Goal: Transaction & Acquisition: Purchase product/service

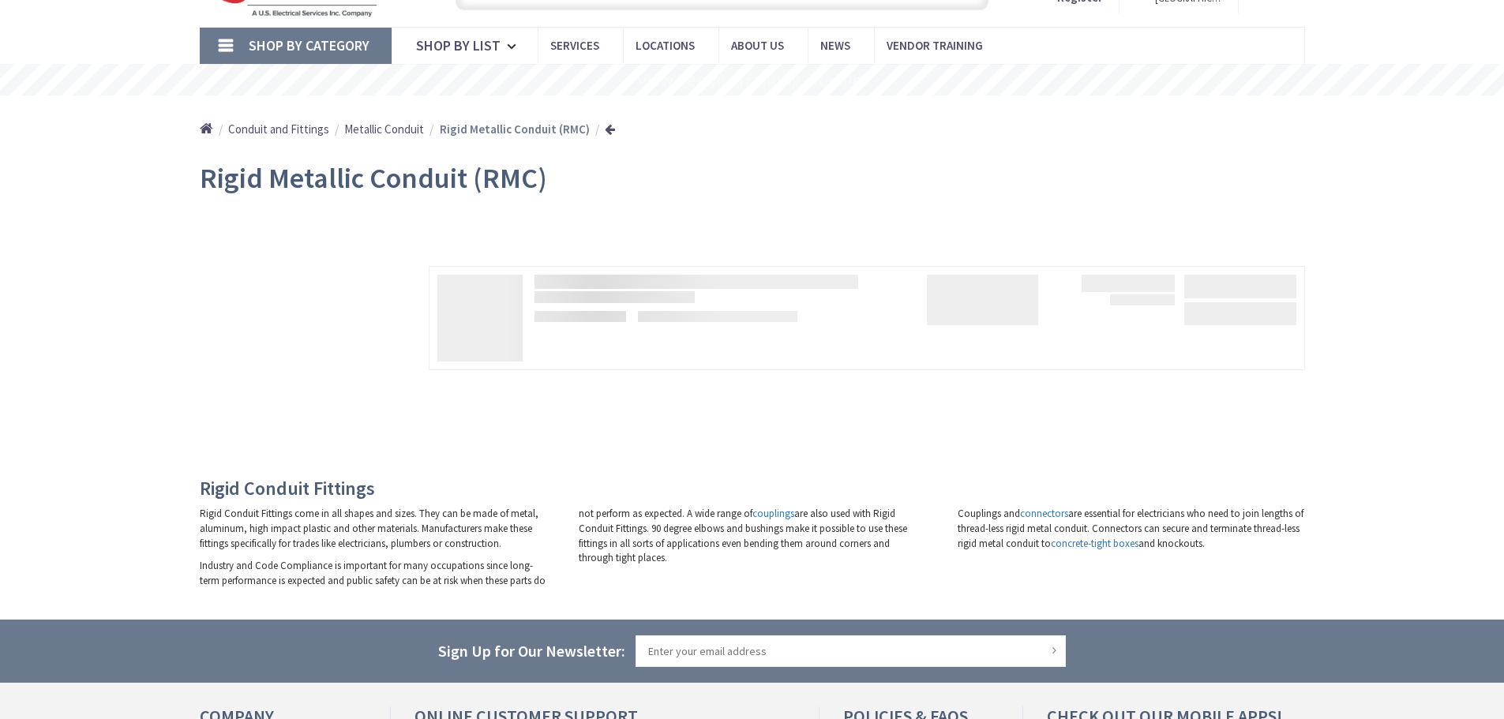
type input "Shinjuku Central [PERSON_NAME] [STREET_ADDRESS]"
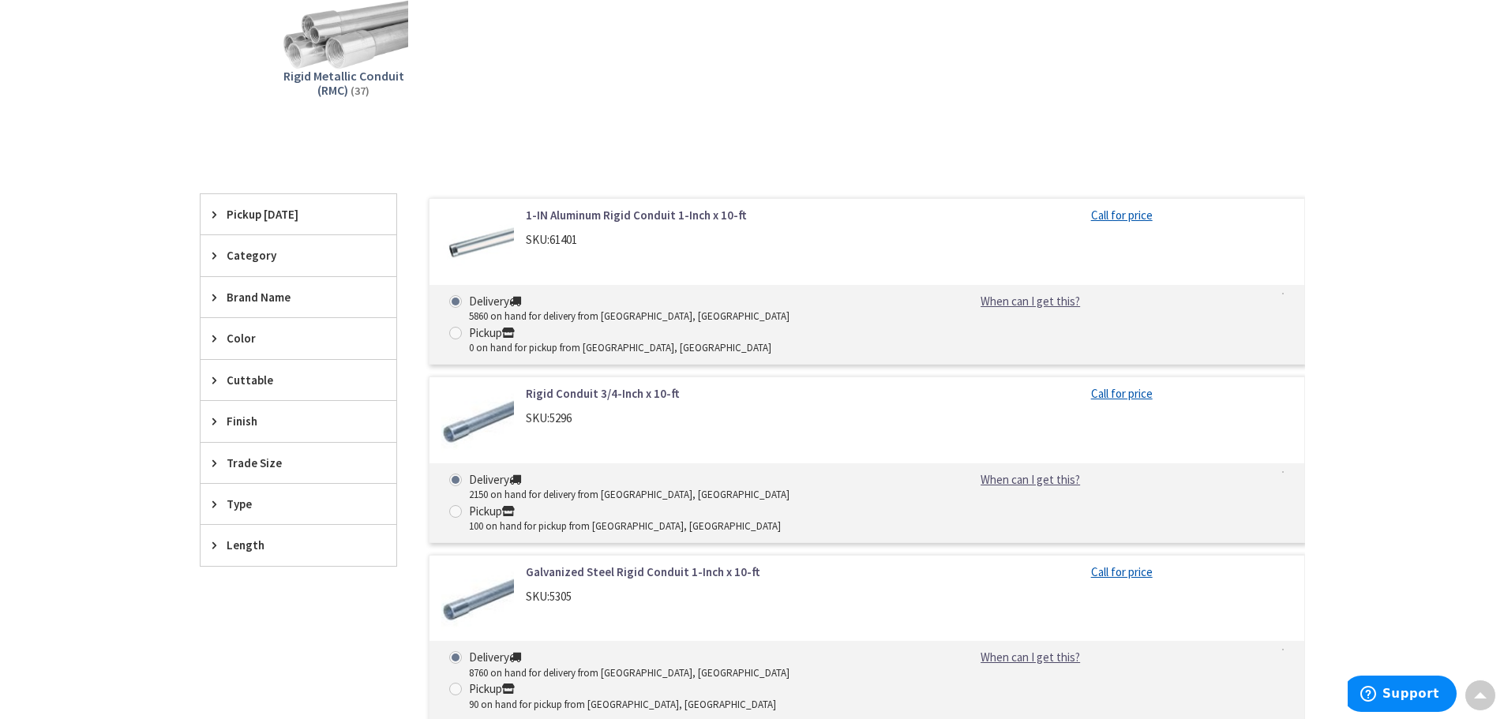
scroll to position [79, 0]
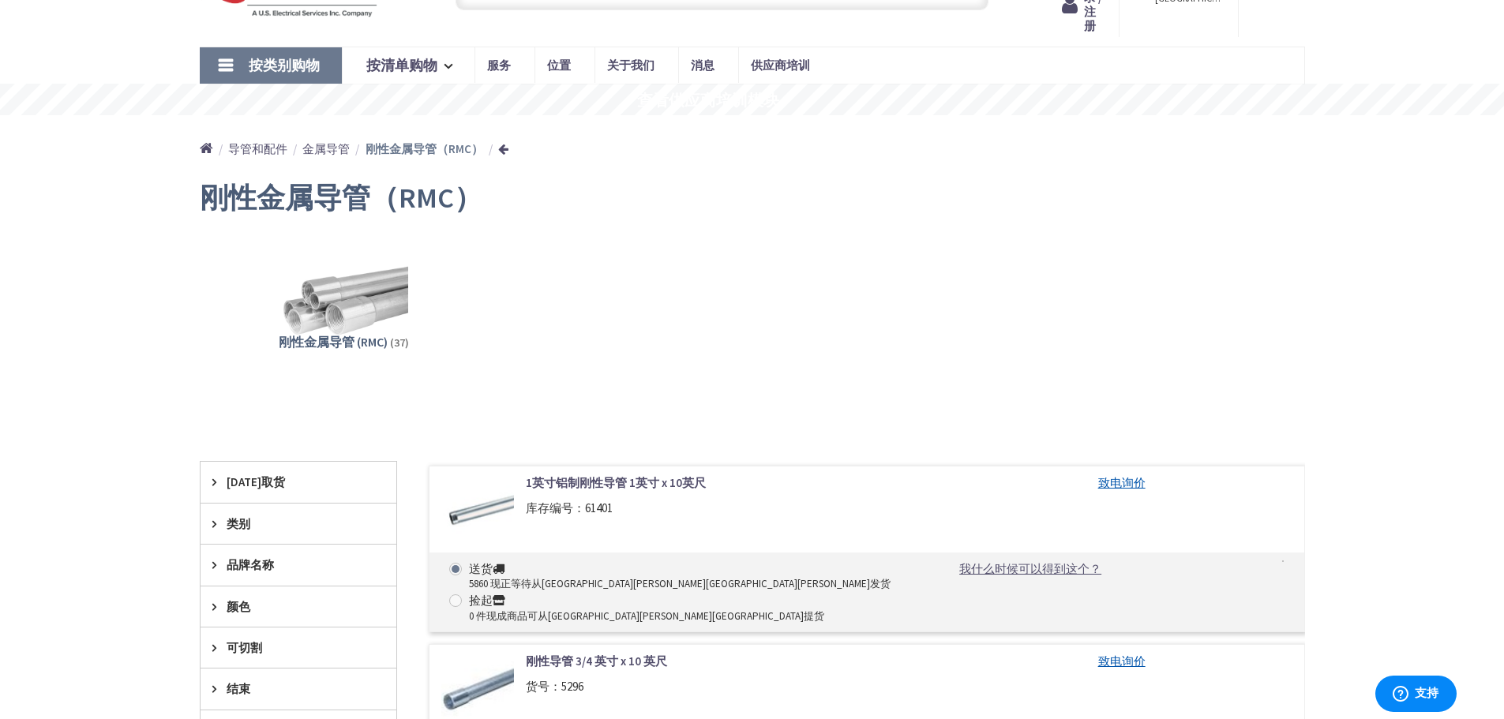
click at [635, 252] on div "刚性金属导管 (RMC) (37)" at bounding box center [752, 315] width 1050 height 170
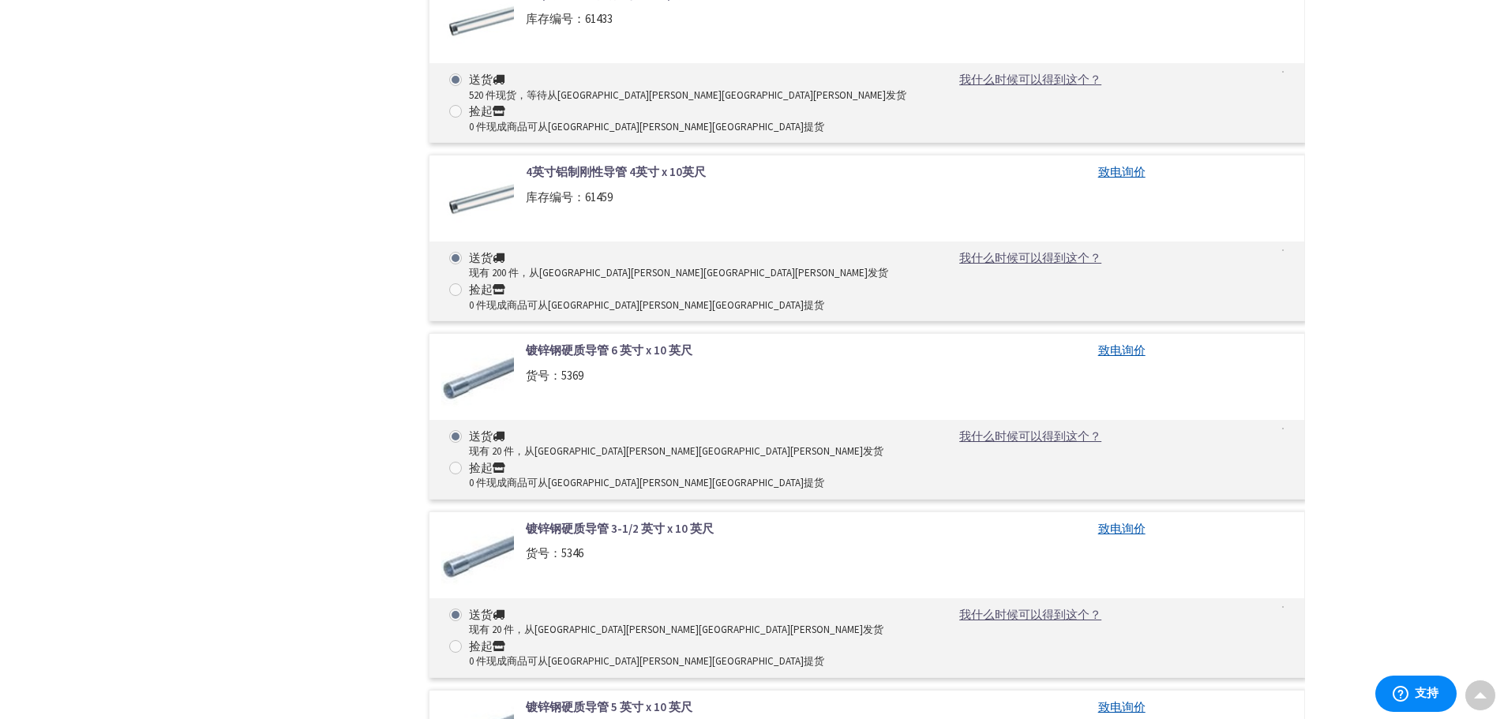
scroll to position [3237, 0]
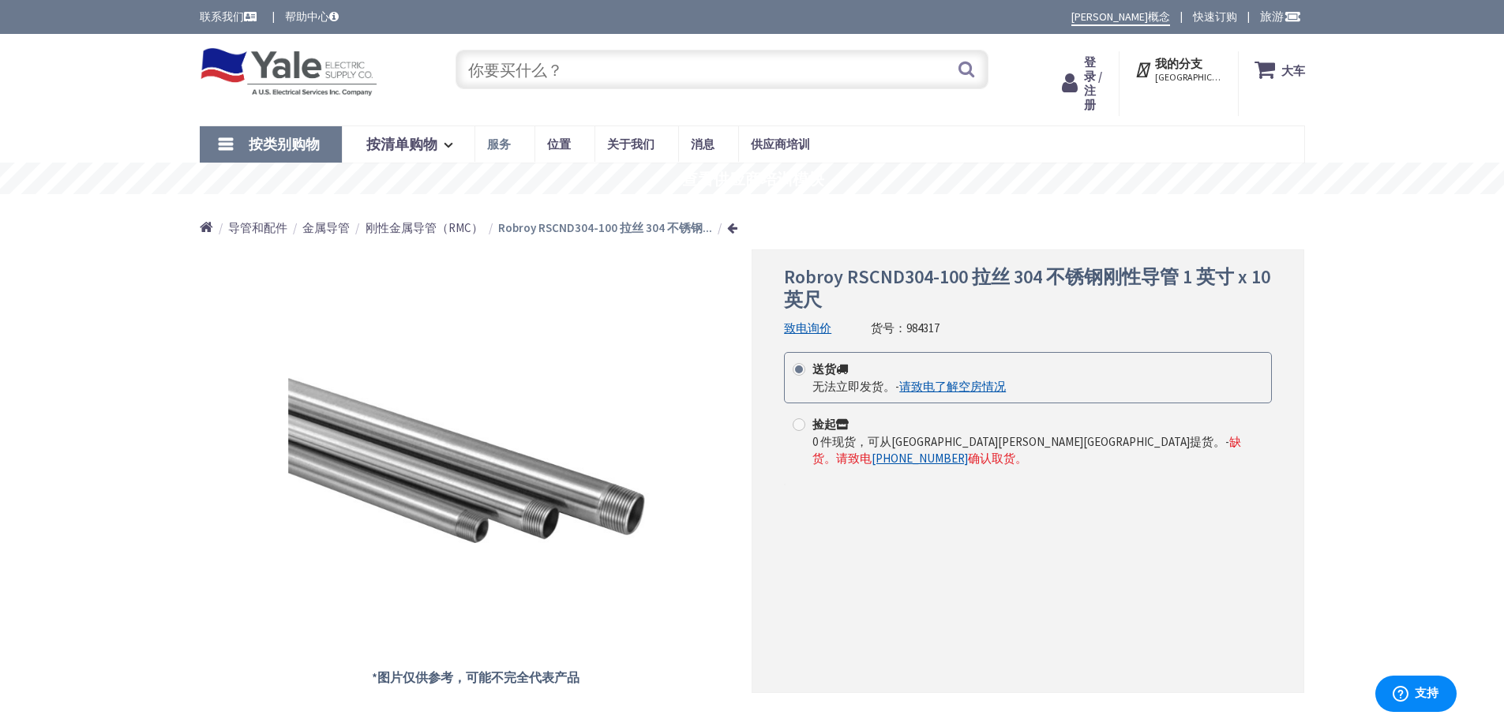
click at [507, 148] on font "服务" at bounding box center [499, 144] width 24 height 15
